Goal: Communication & Community: Connect with others

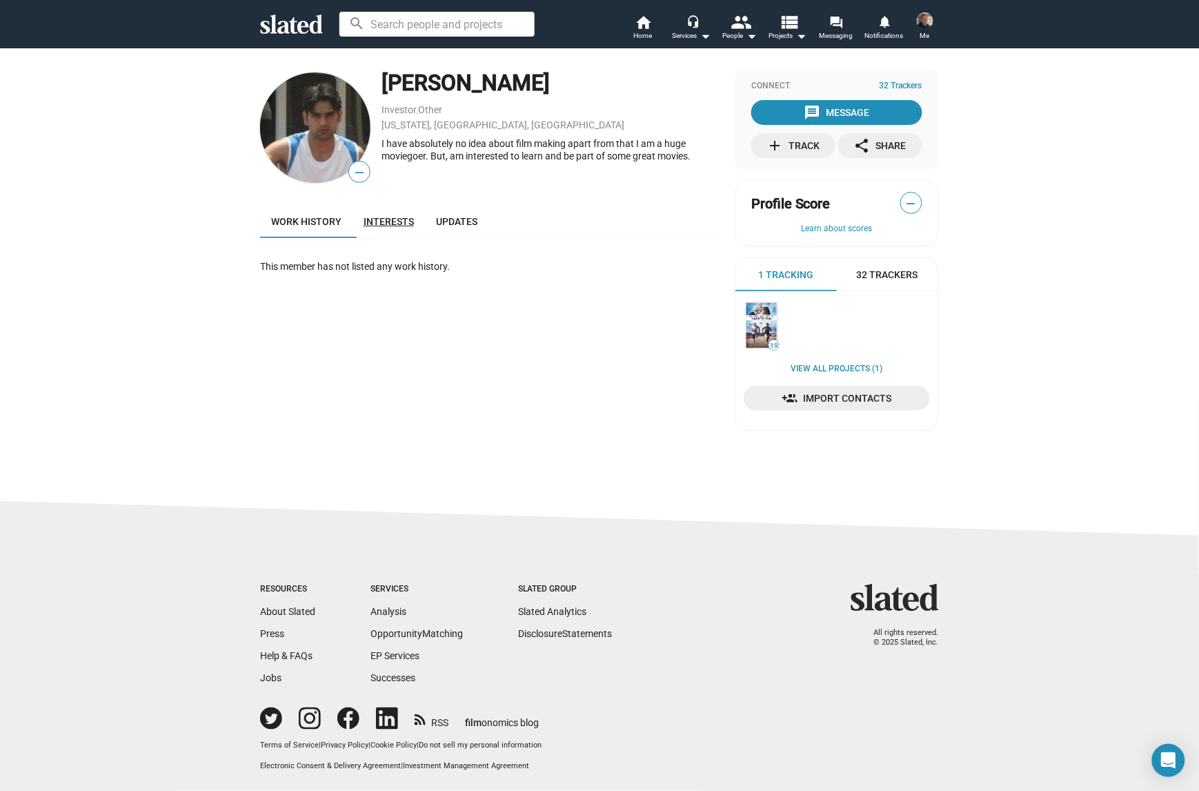
click at [393, 216] on span "Interests" at bounding box center [389, 221] width 50 height 11
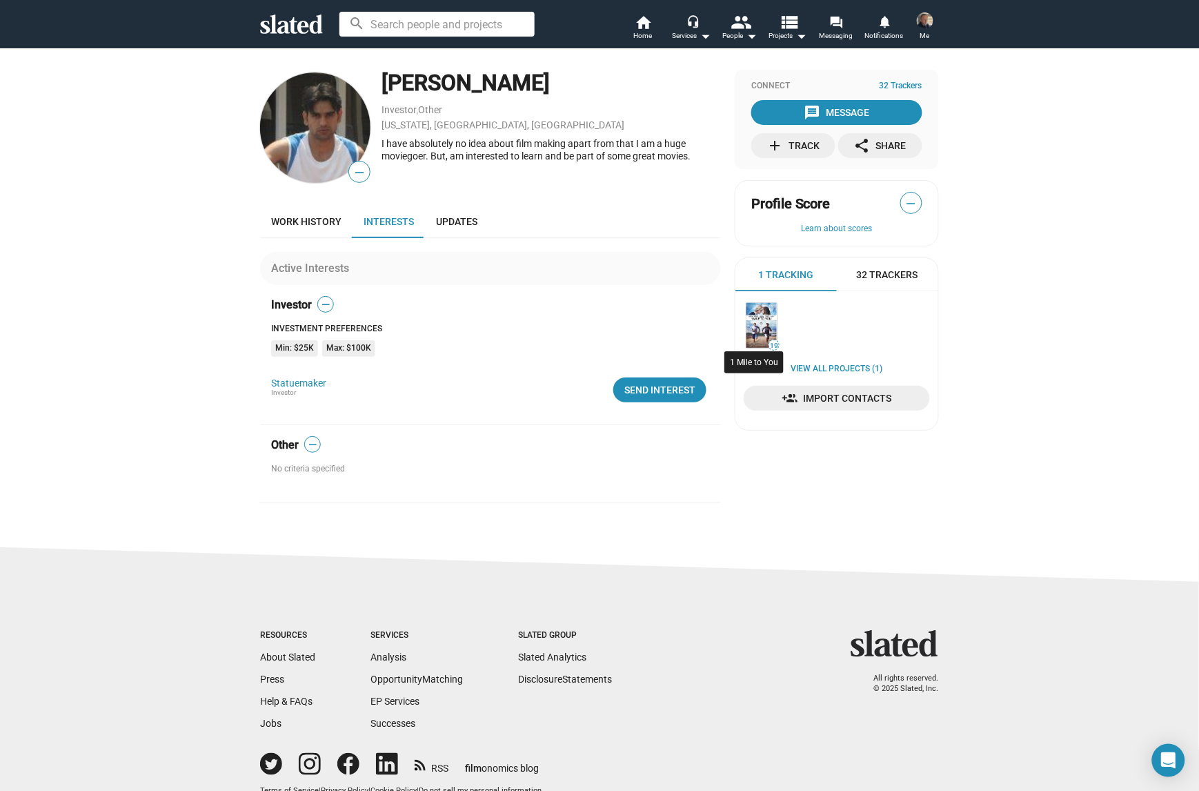
click at [755, 324] on img at bounding box center [761, 325] width 30 height 45
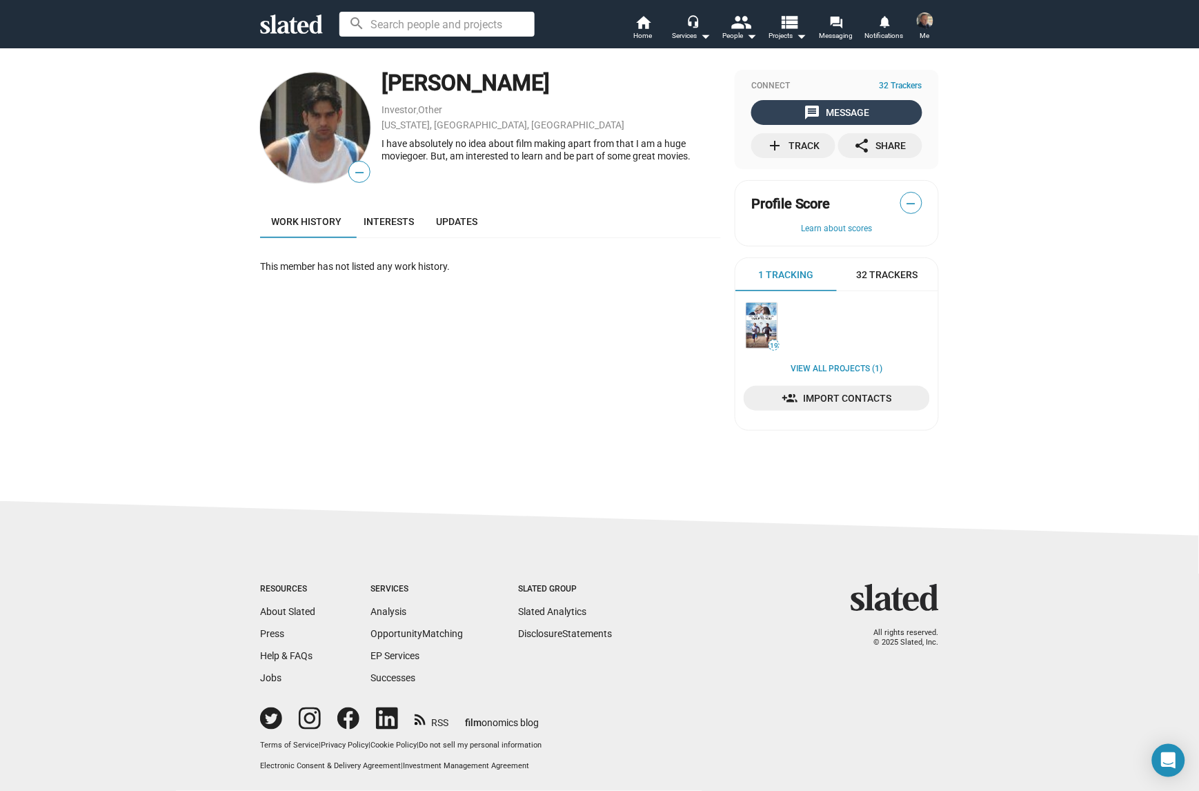
click at [810, 110] on mat-icon "message" at bounding box center [812, 112] width 17 height 17
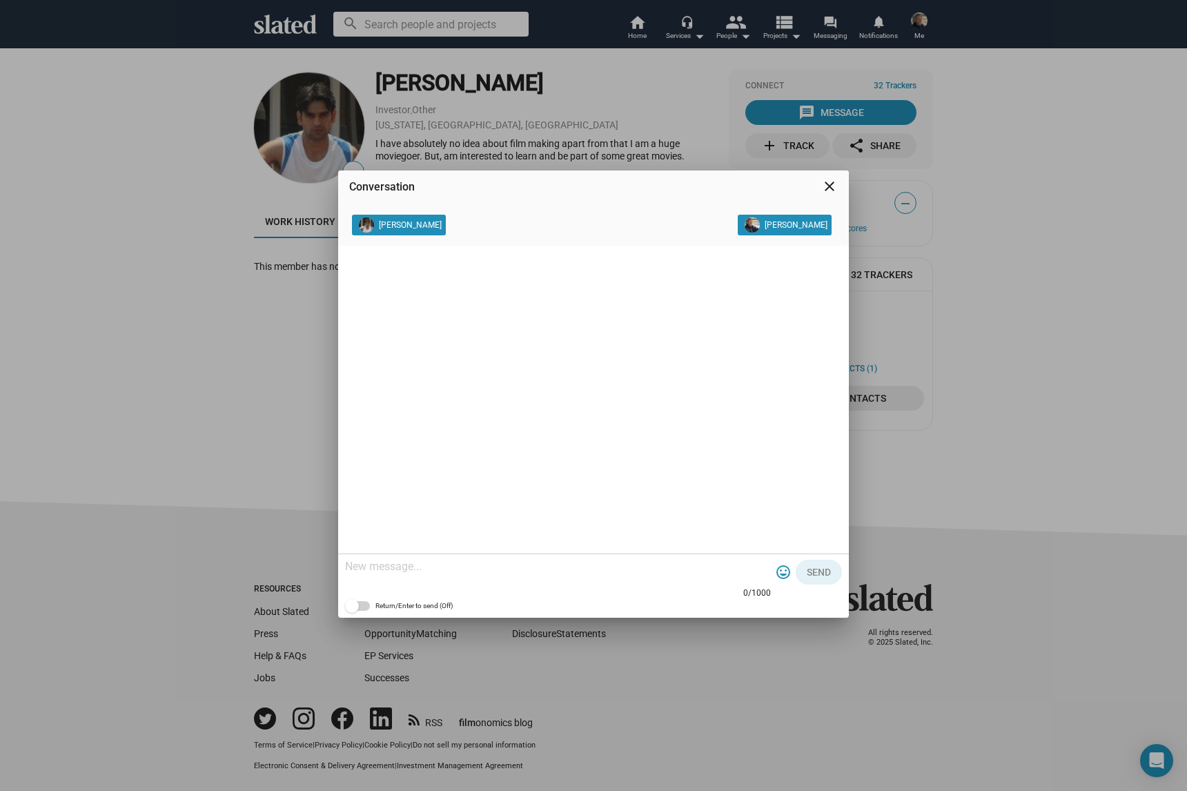
click at [404, 567] on textarea at bounding box center [558, 566] width 426 height 14
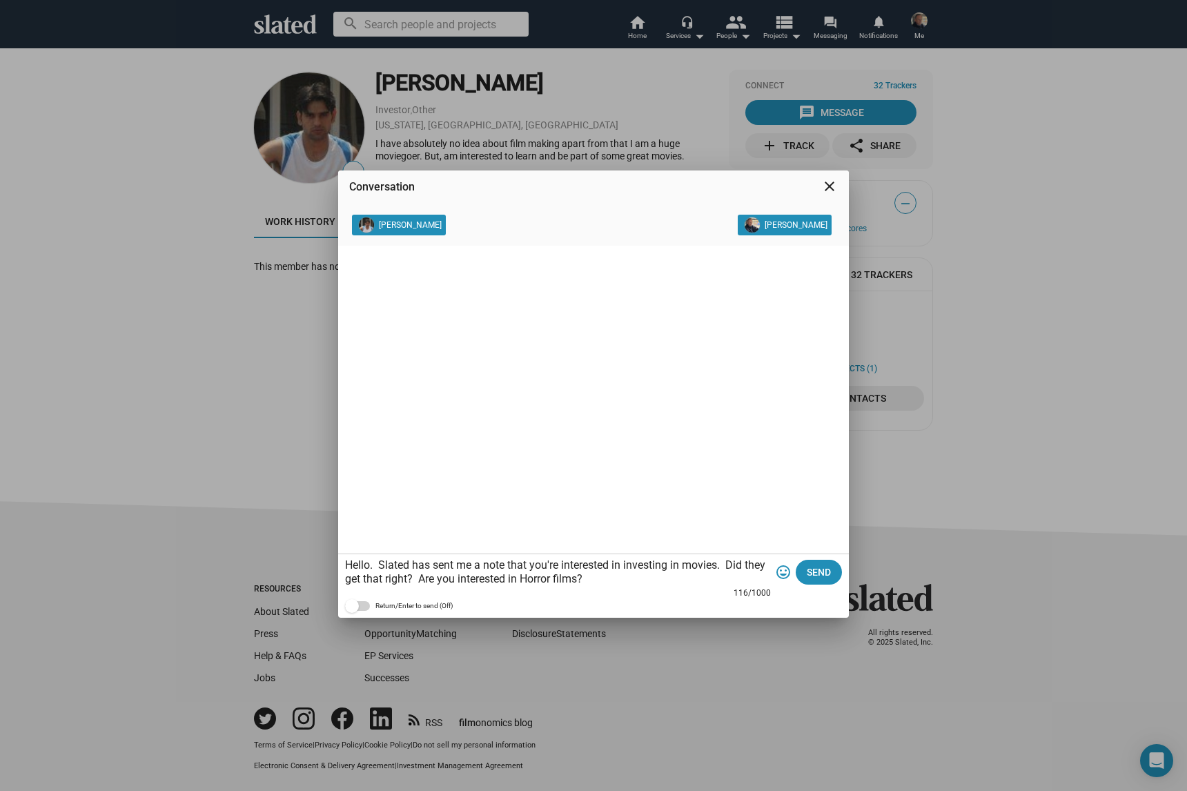
click at [526, 579] on textarea "Hello. Slated has sent me a note that you're interested in investing in movies.…" at bounding box center [558, 572] width 426 height 28
click at [600, 584] on textarea "Hello. Slated has sent me a note that you're interested in investing in movies.…" at bounding box center [558, 572] width 426 height 28
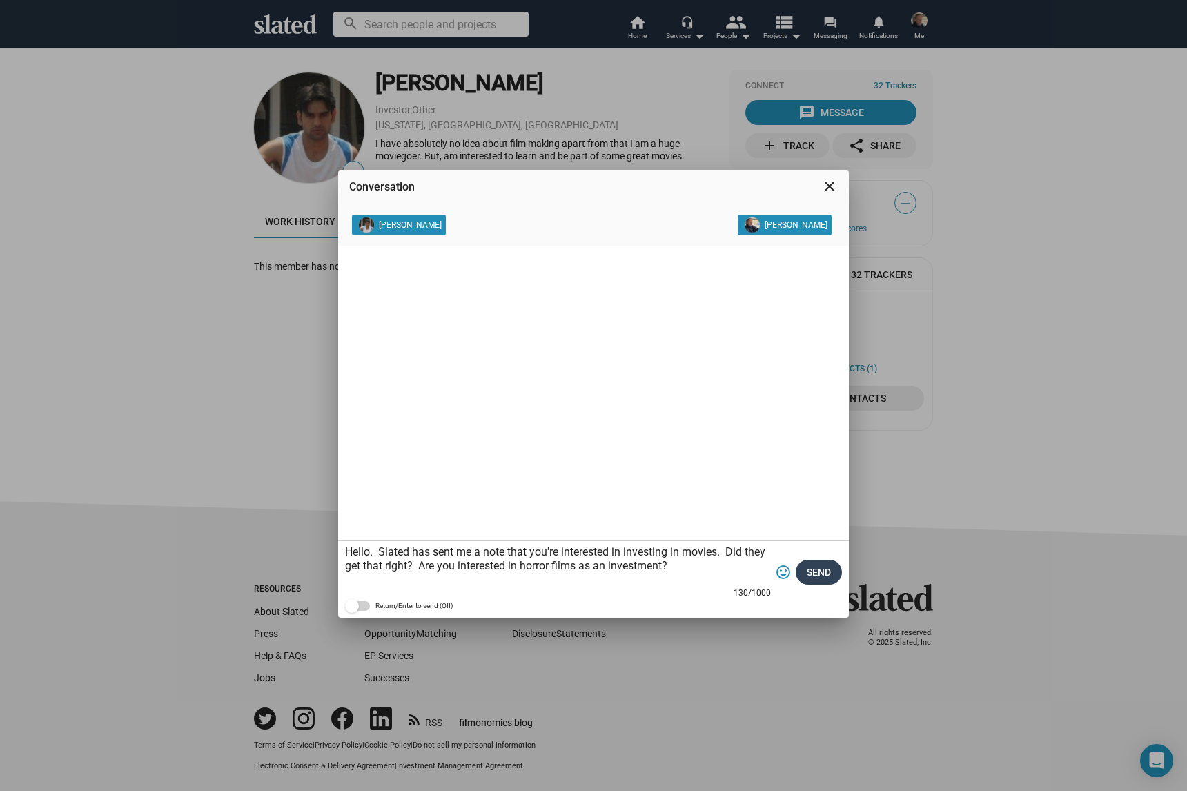
type textarea "Hello. Slated has sent me a note that you're interested in investing in movies.…"
click at [813, 569] on span "Send" at bounding box center [818, 571] width 24 height 25
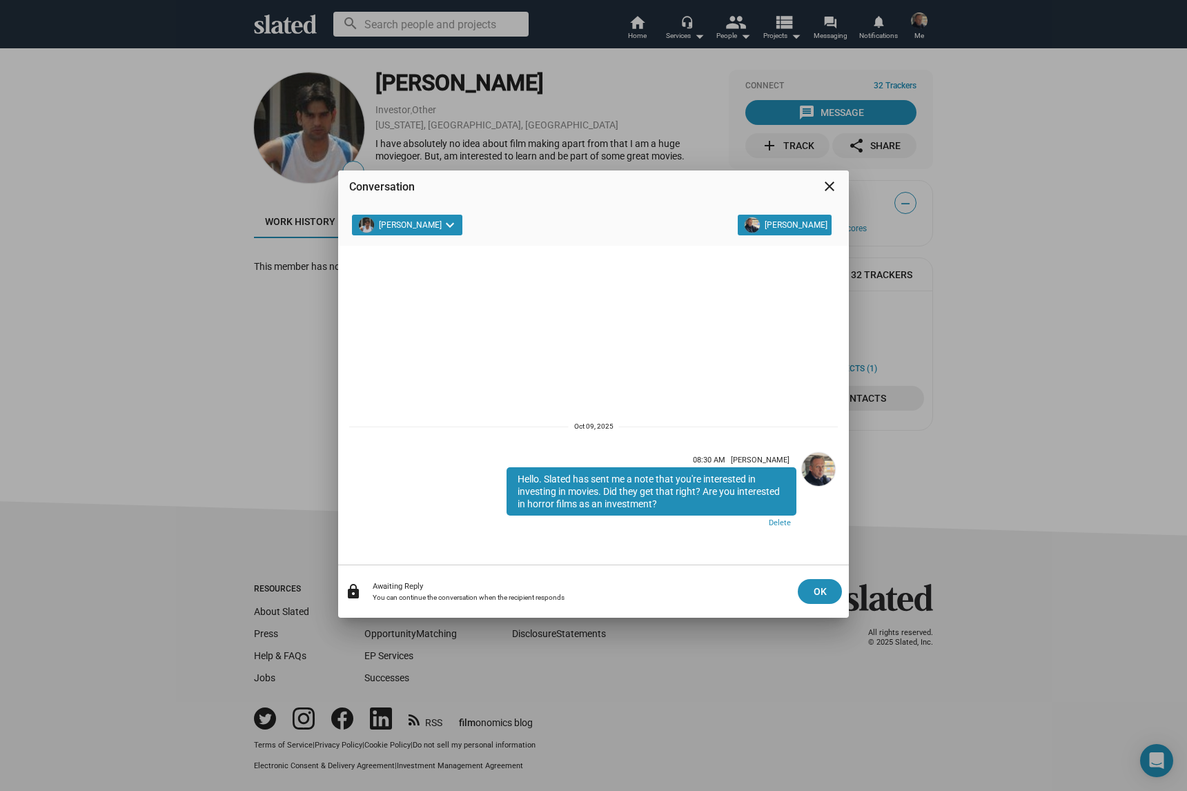
click at [831, 187] on mat-icon "close" at bounding box center [829, 186] width 17 height 17
